Goal: Task Accomplishment & Management: Complete application form

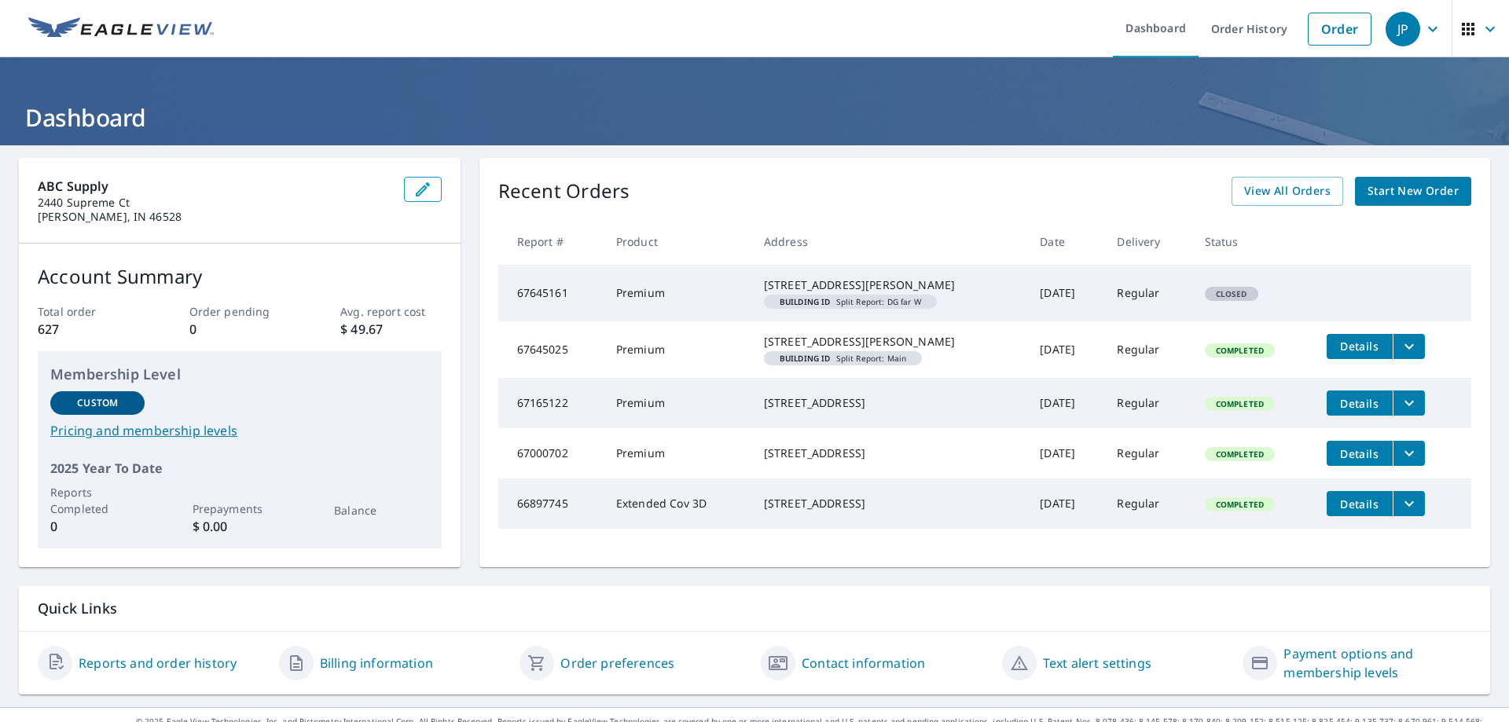
click at [1385, 188] on span "Start New Order" at bounding box center [1412, 192] width 91 height 20
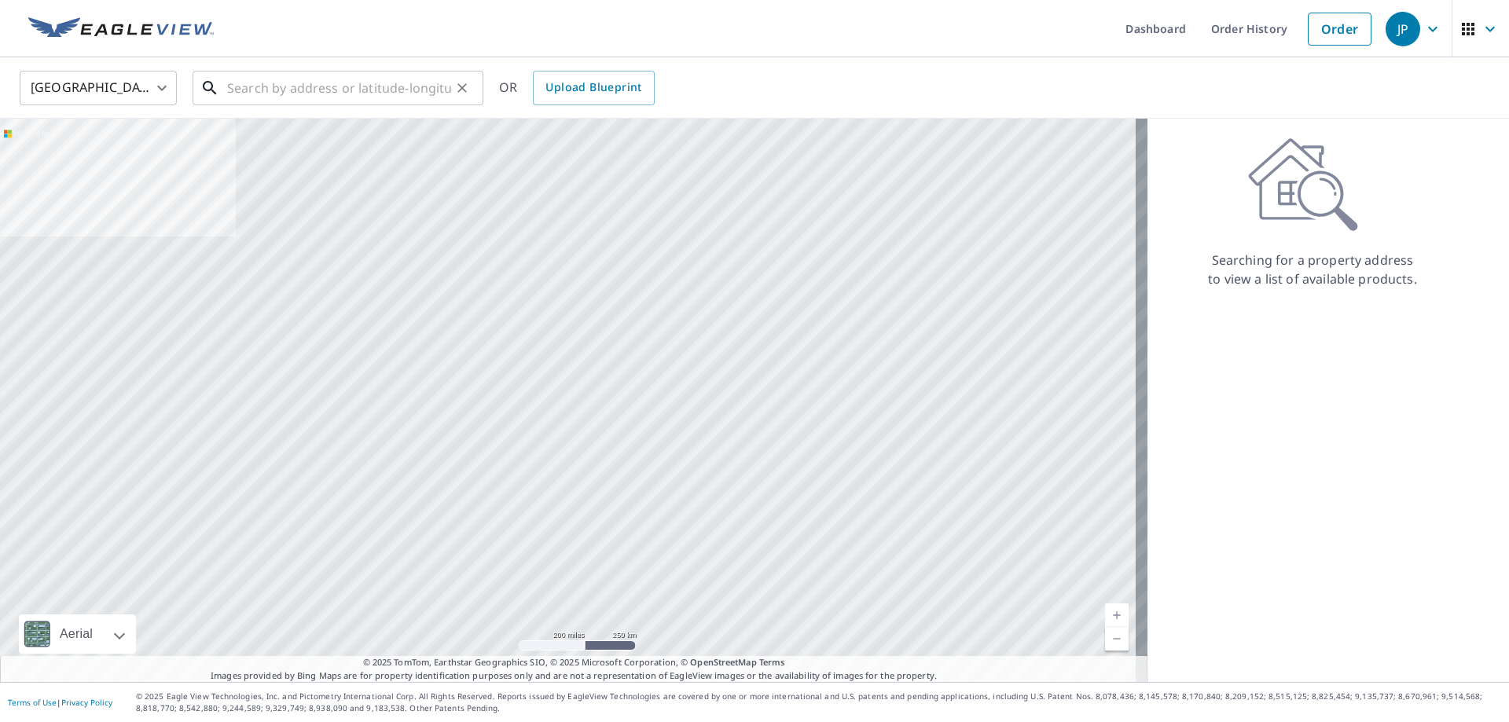
click at [345, 71] on input "text" at bounding box center [339, 88] width 224 height 44
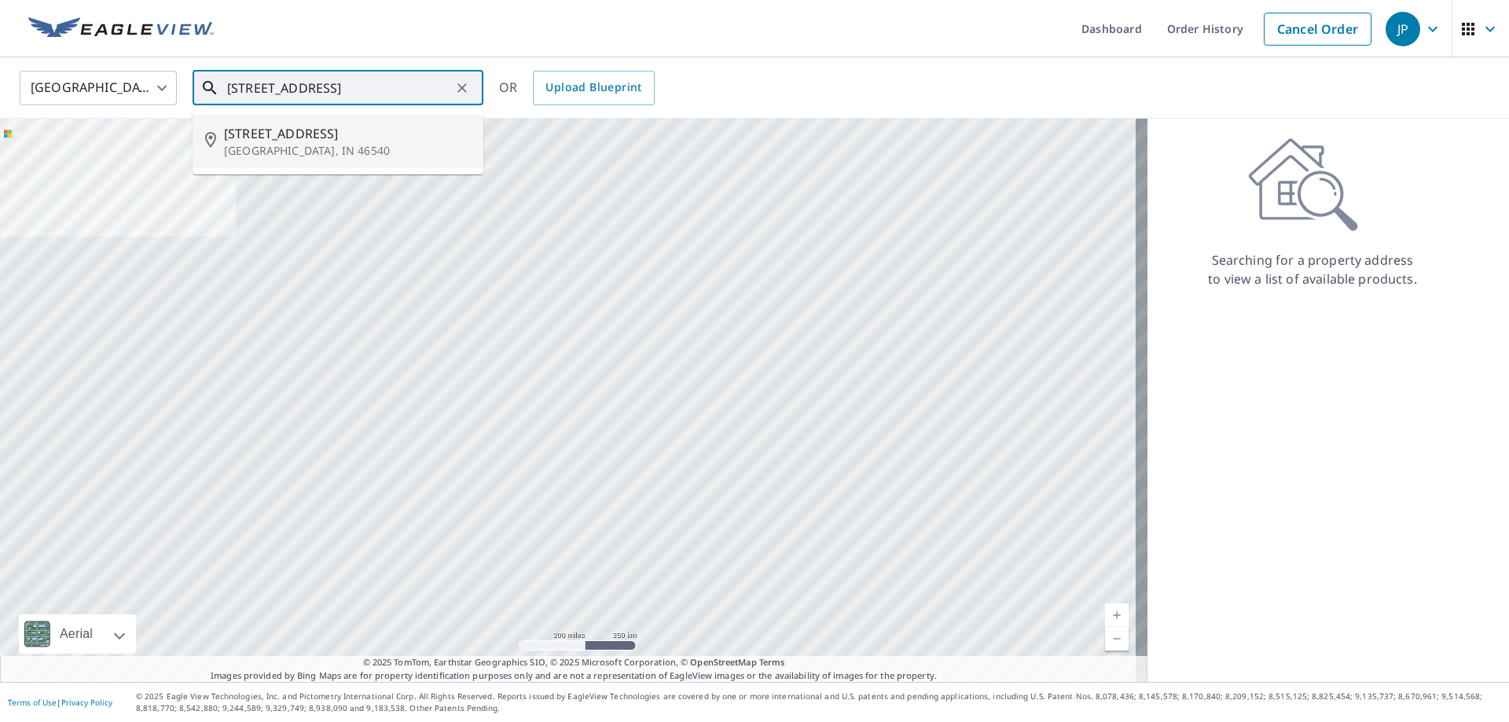
click at [303, 148] on p "[GEOGRAPHIC_DATA], IN 46540" at bounding box center [347, 151] width 247 height 16
type input "[STREET_ADDRESS]"
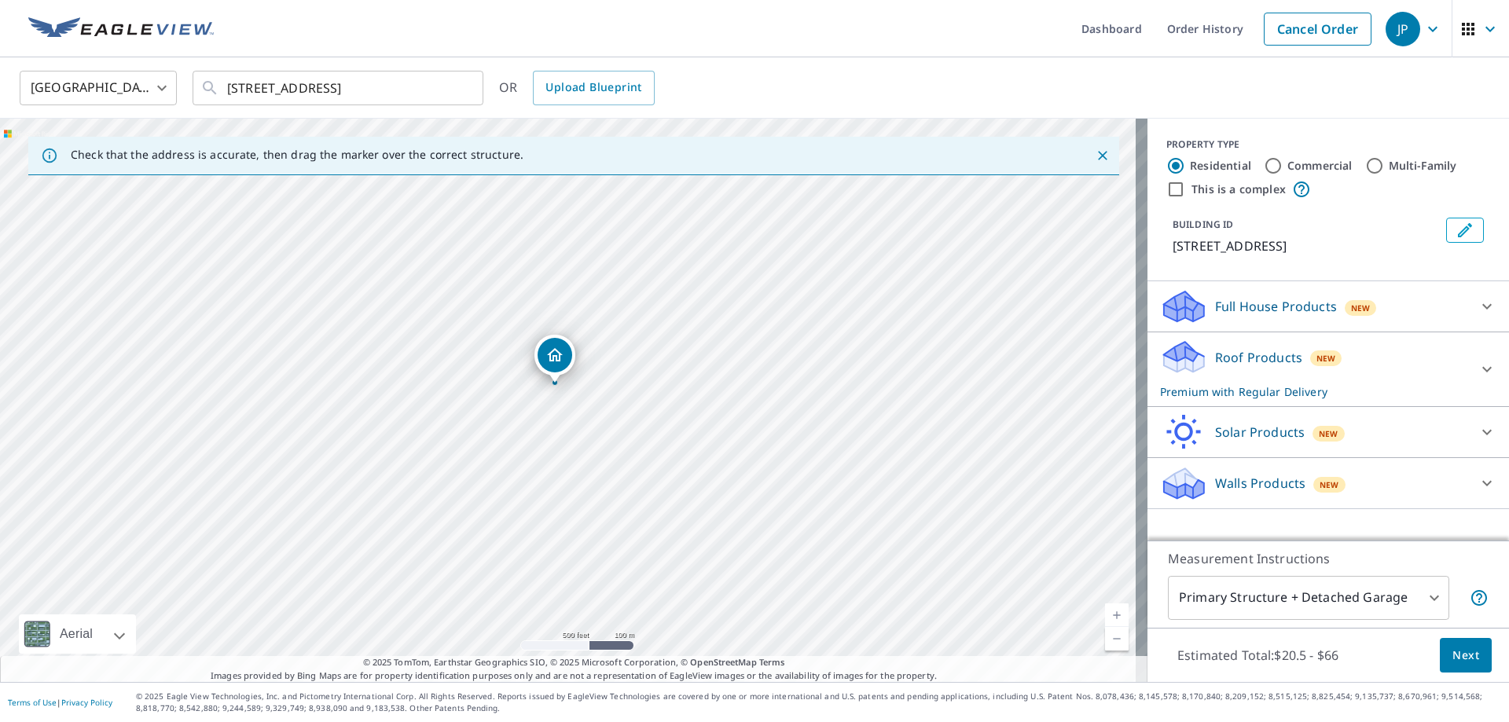
click at [1477, 366] on icon at bounding box center [1486, 369] width 19 height 19
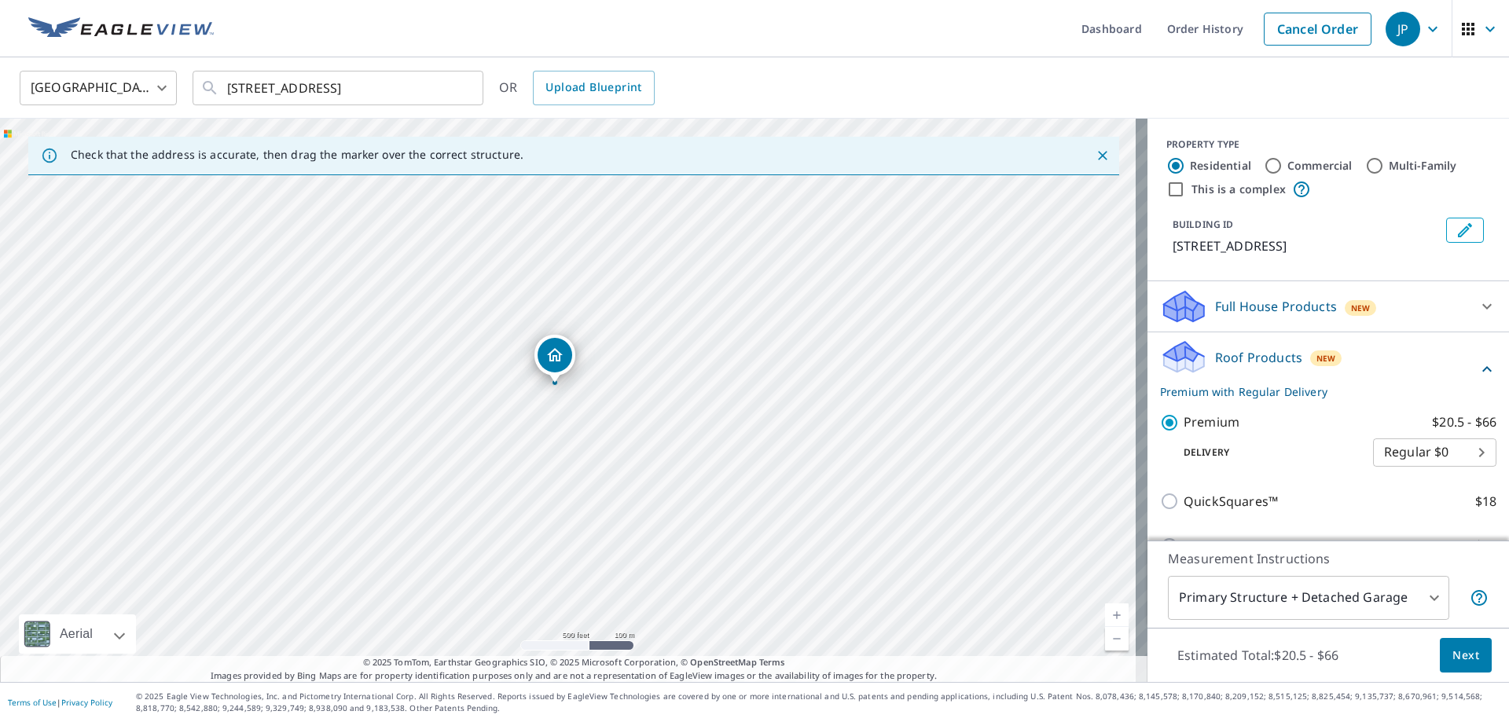
click at [1452, 654] on span "Next" at bounding box center [1465, 656] width 27 height 20
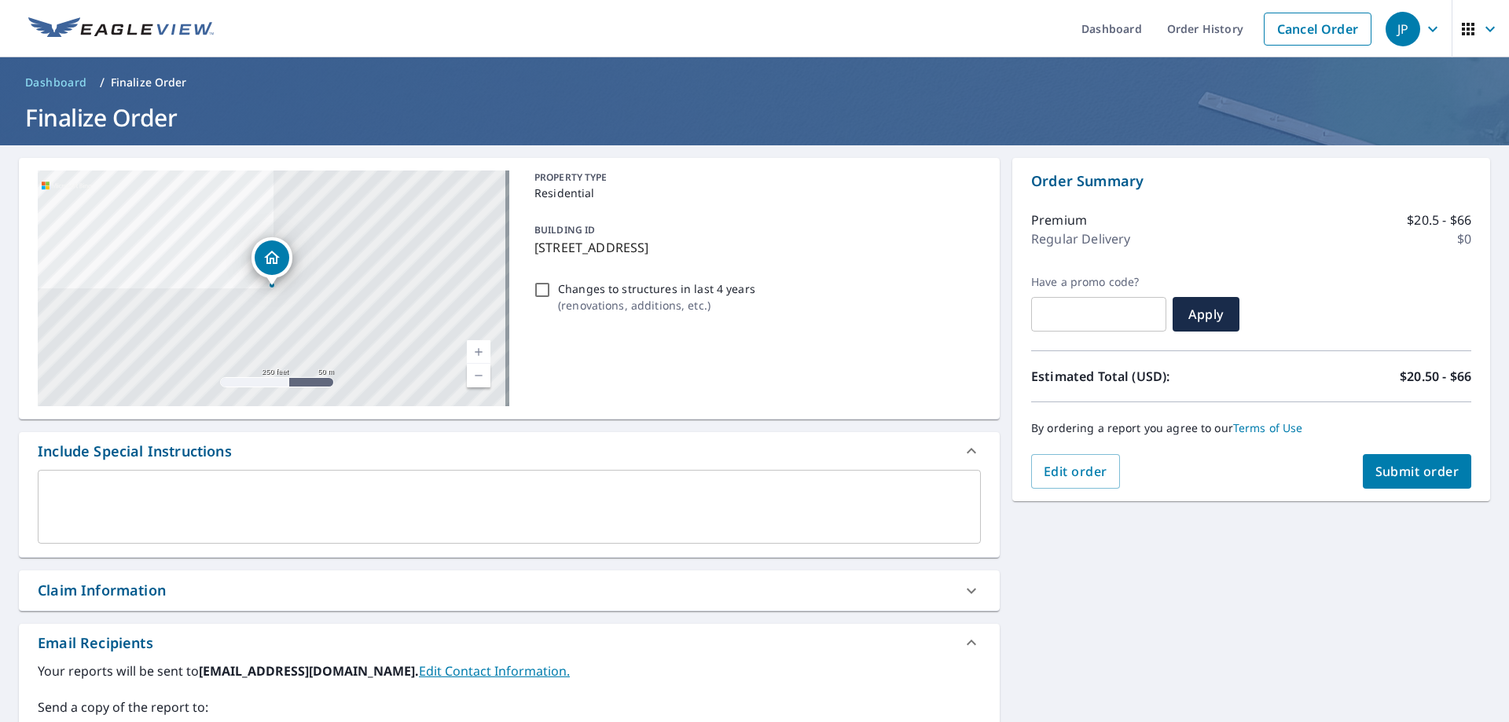
click at [1405, 462] on button "Submit order" at bounding box center [1417, 471] width 109 height 35
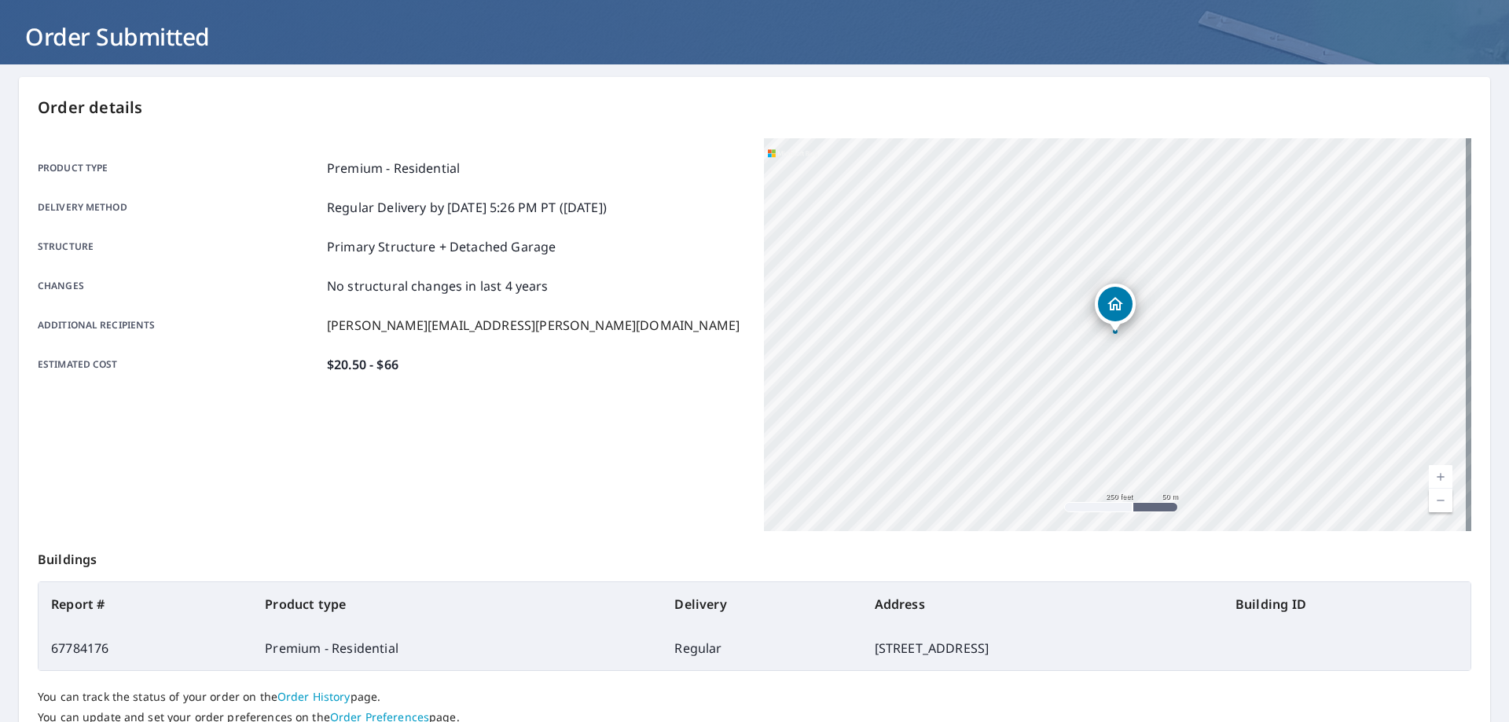
scroll to position [203, 0]
